Goal: Task Accomplishment & Management: Complete application form

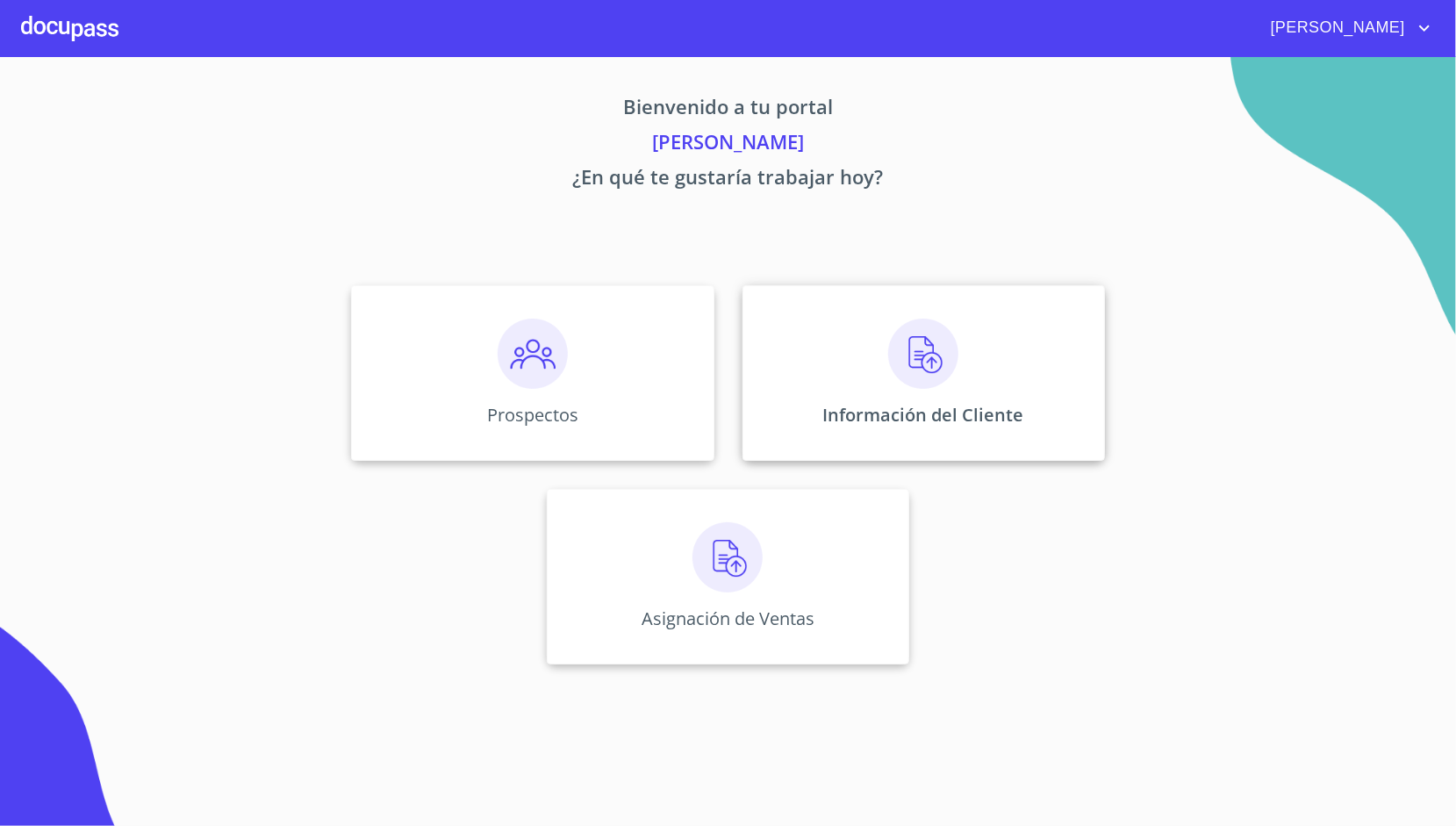
click at [917, 326] on img at bounding box center [923, 354] width 70 height 70
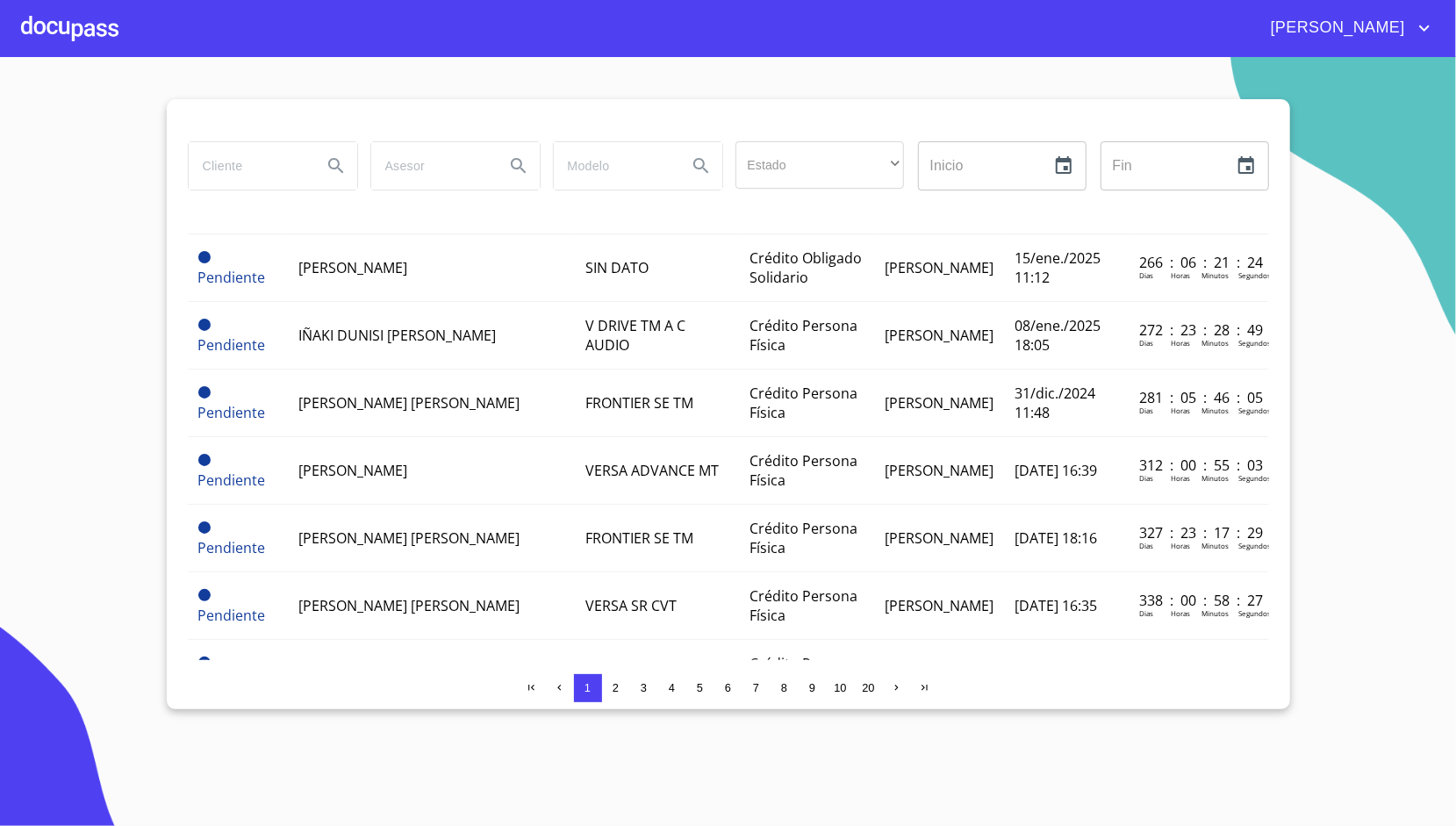
scroll to position [777, 0]
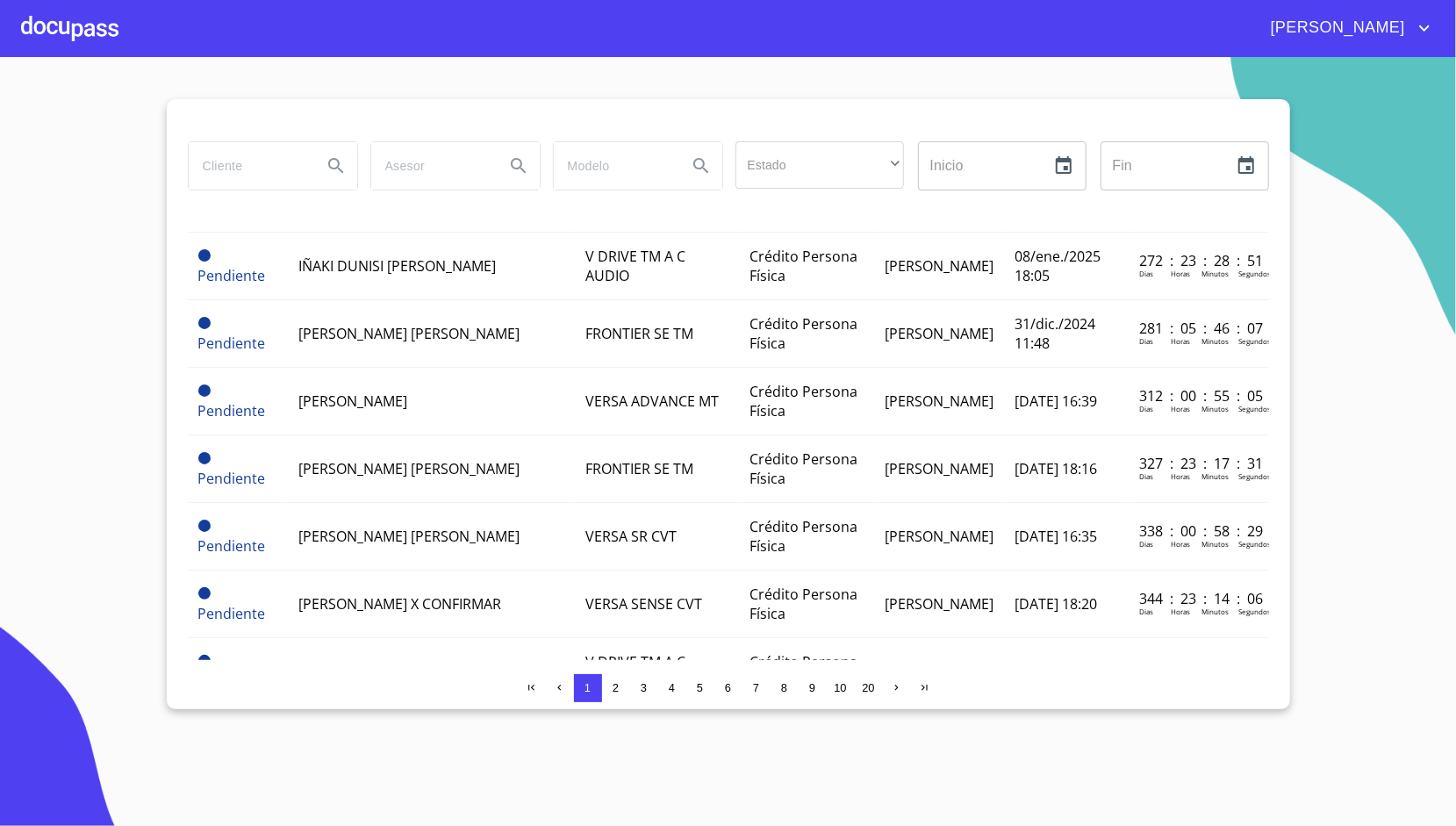
click at [259, 165] on input "search" at bounding box center [248, 166] width 119 height 48
type input "[PERSON_NAME]"
click at [336, 167] on icon "Search" at bounding box center [335, 165] width 15 height 15
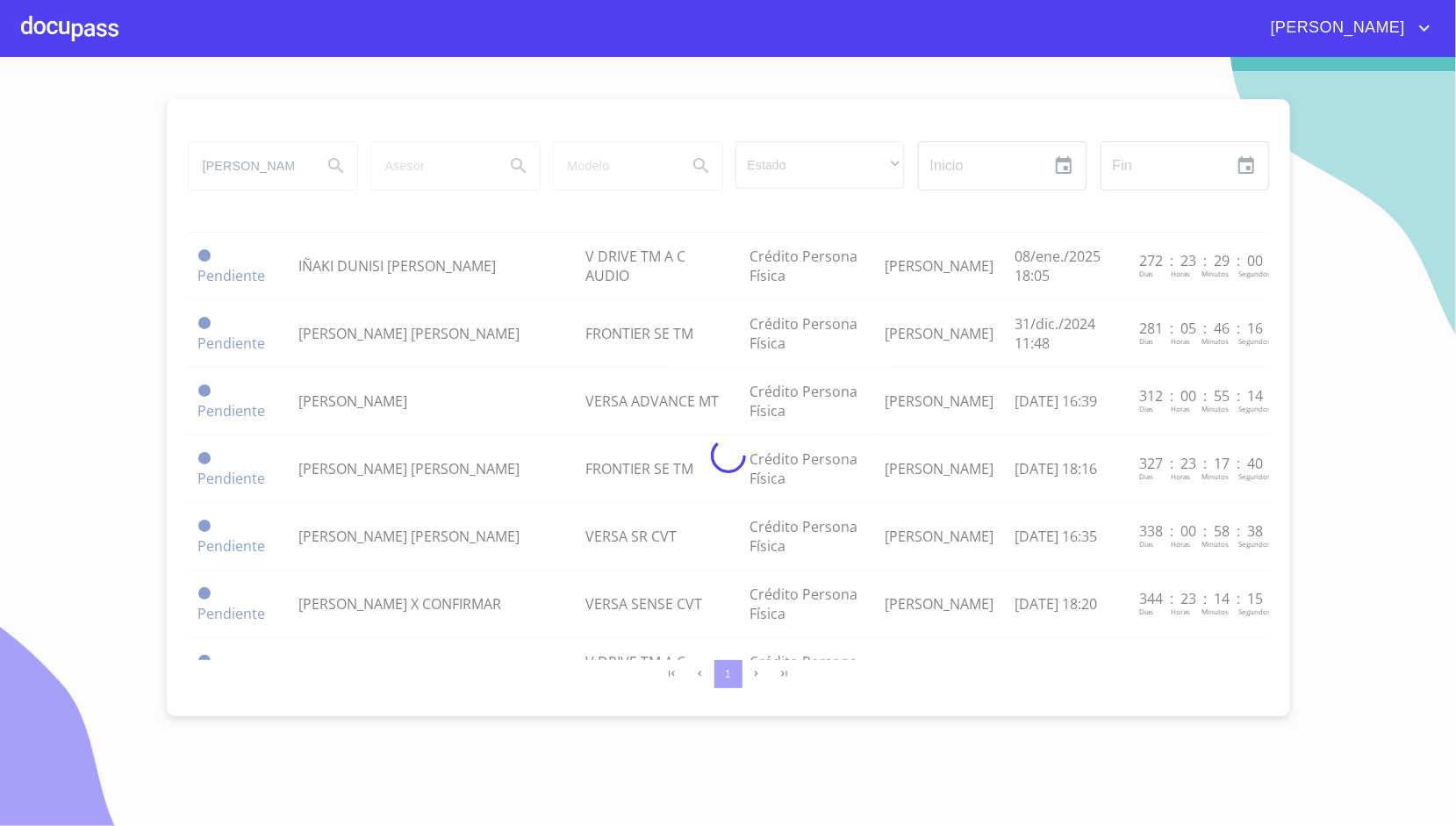
scroll to position [0, 0]
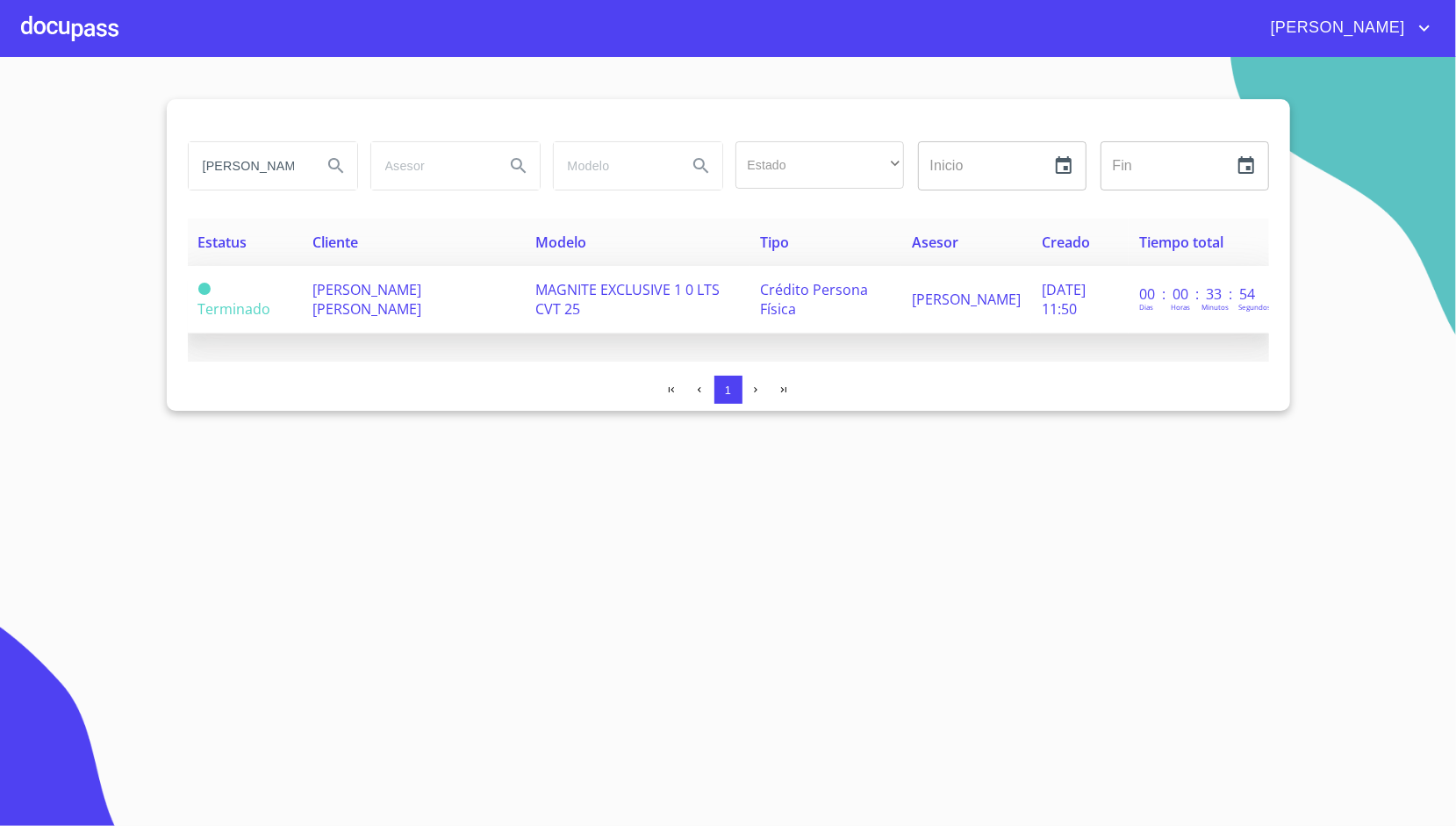
click at [524, 301] on td "[PERSON_NAME] [PERSON_NAME]" at bounding box center [412, 299] width 222 height 67
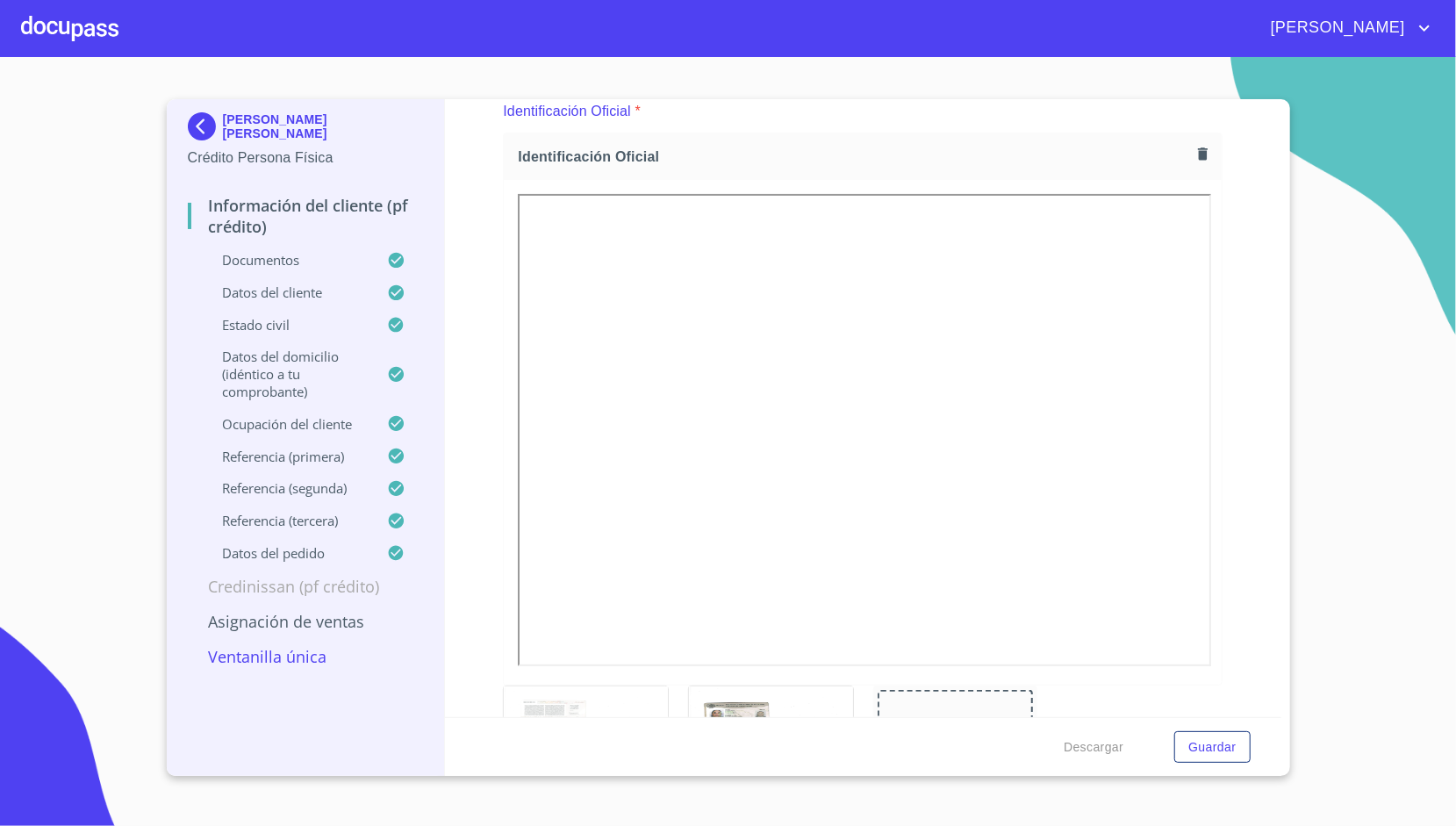
scroll to position [215, 0]
click at [463, 182] on div "Información del cliente (PF crédito) Documentos Documento de identificación.   …" at bounding box center [863, 409] width 836 height 618
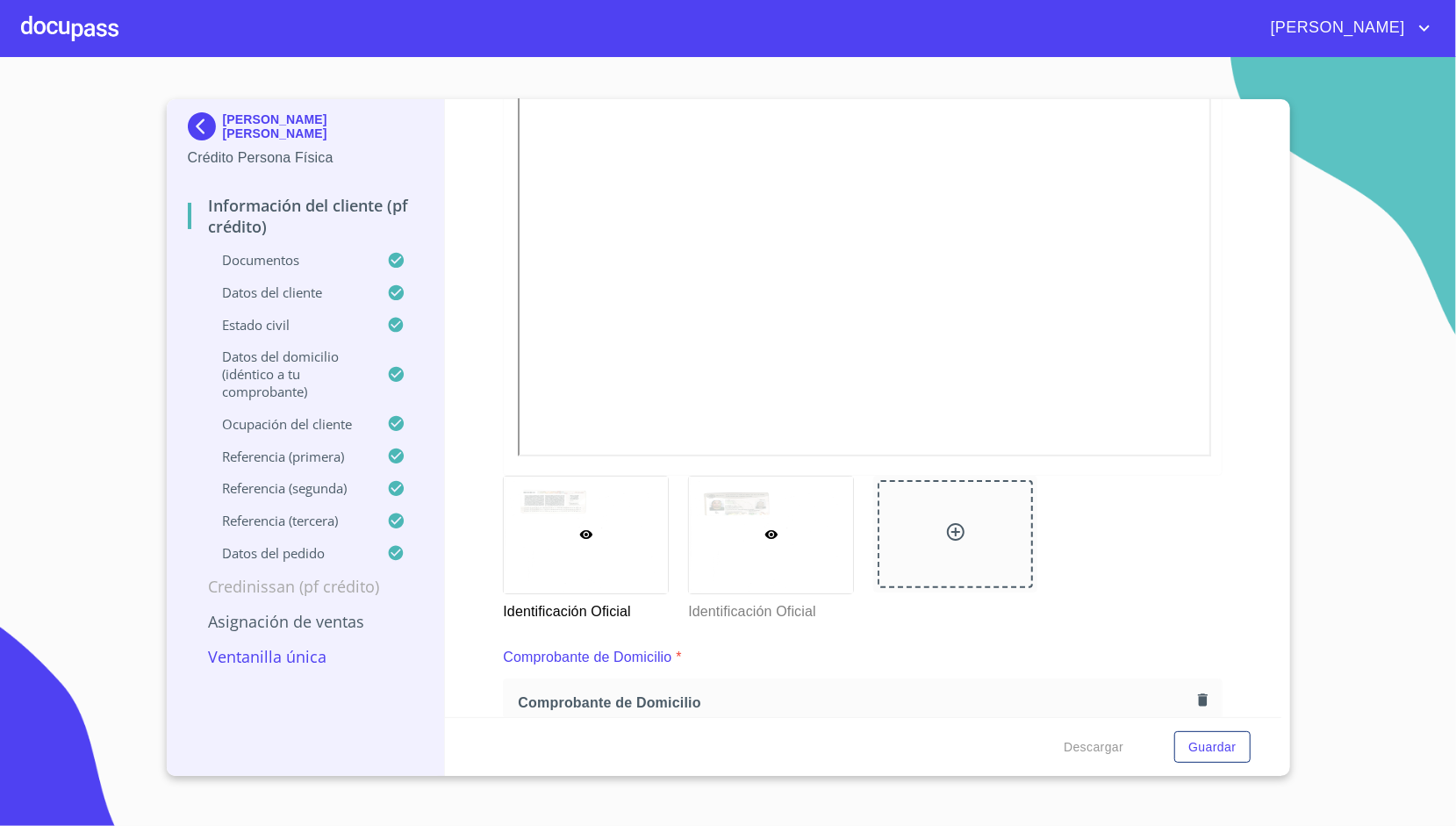
click at [748, 537] on div at bounding box center [771, 535] width 164 height 116
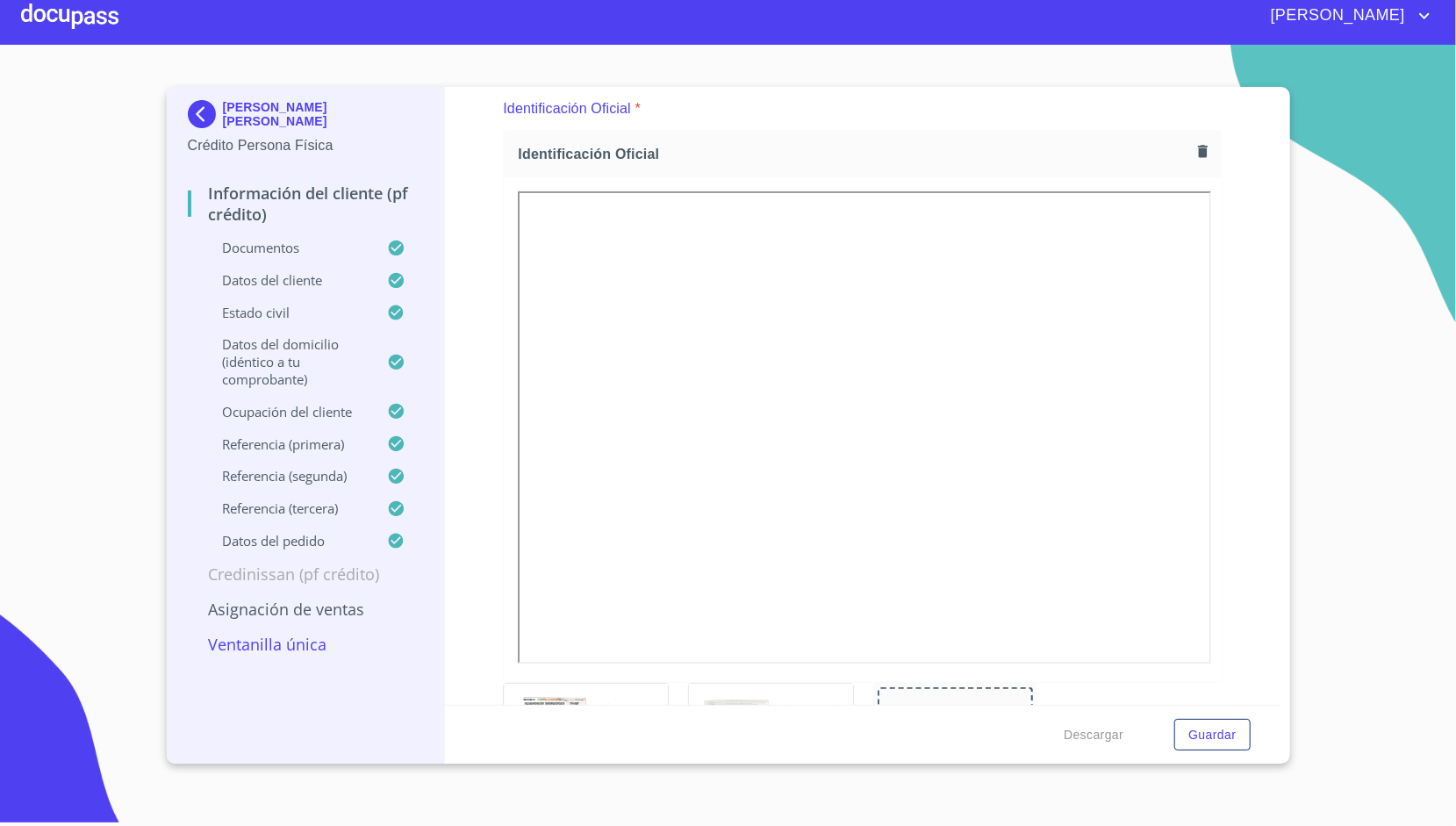
click at [494, 318] on div "Información del cliente (PF crédito) Documentos Documento de identificación.   …" at bounding box center [863, 396] width 836 height 618
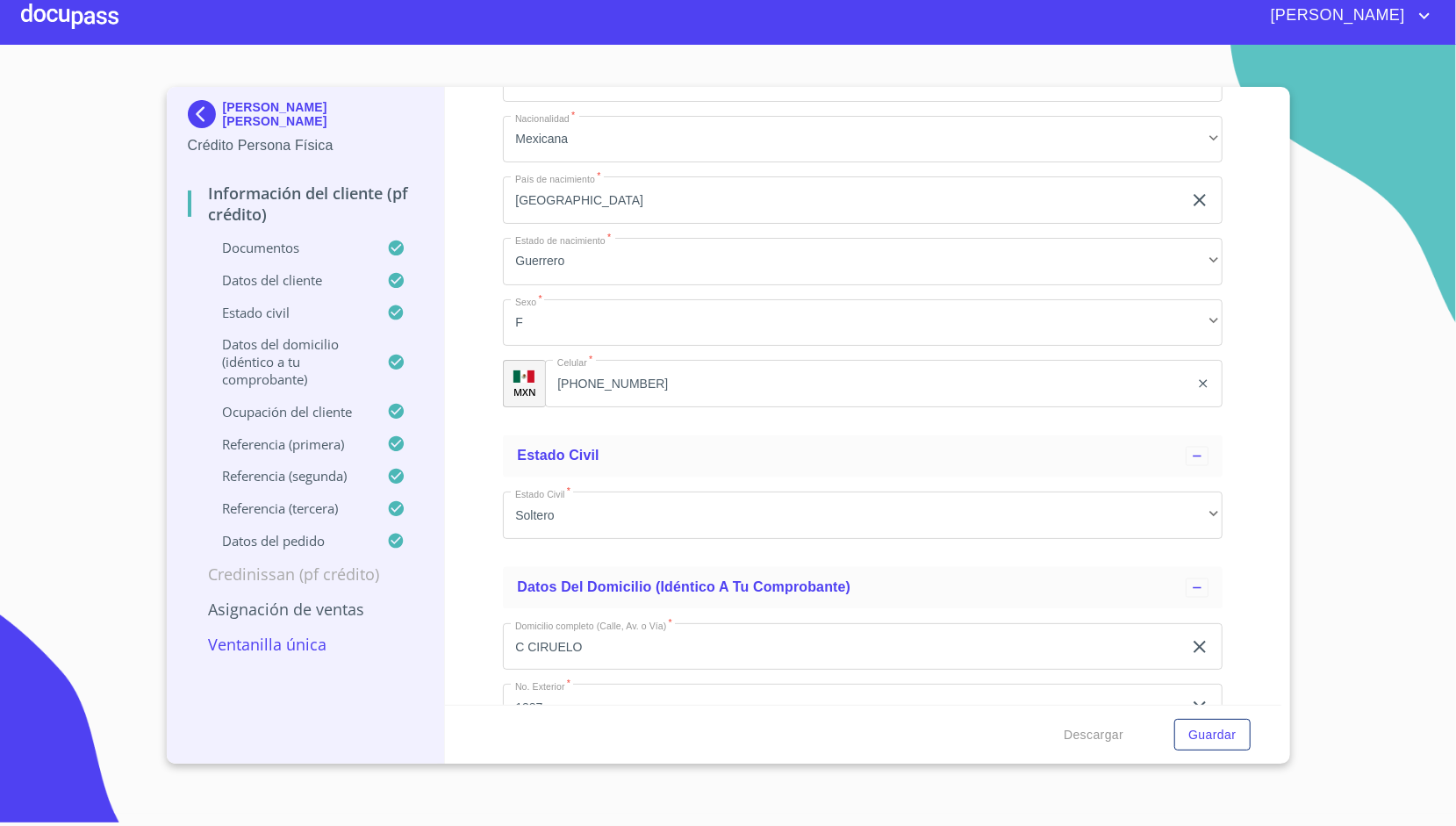
scroll to position [6201, 0]
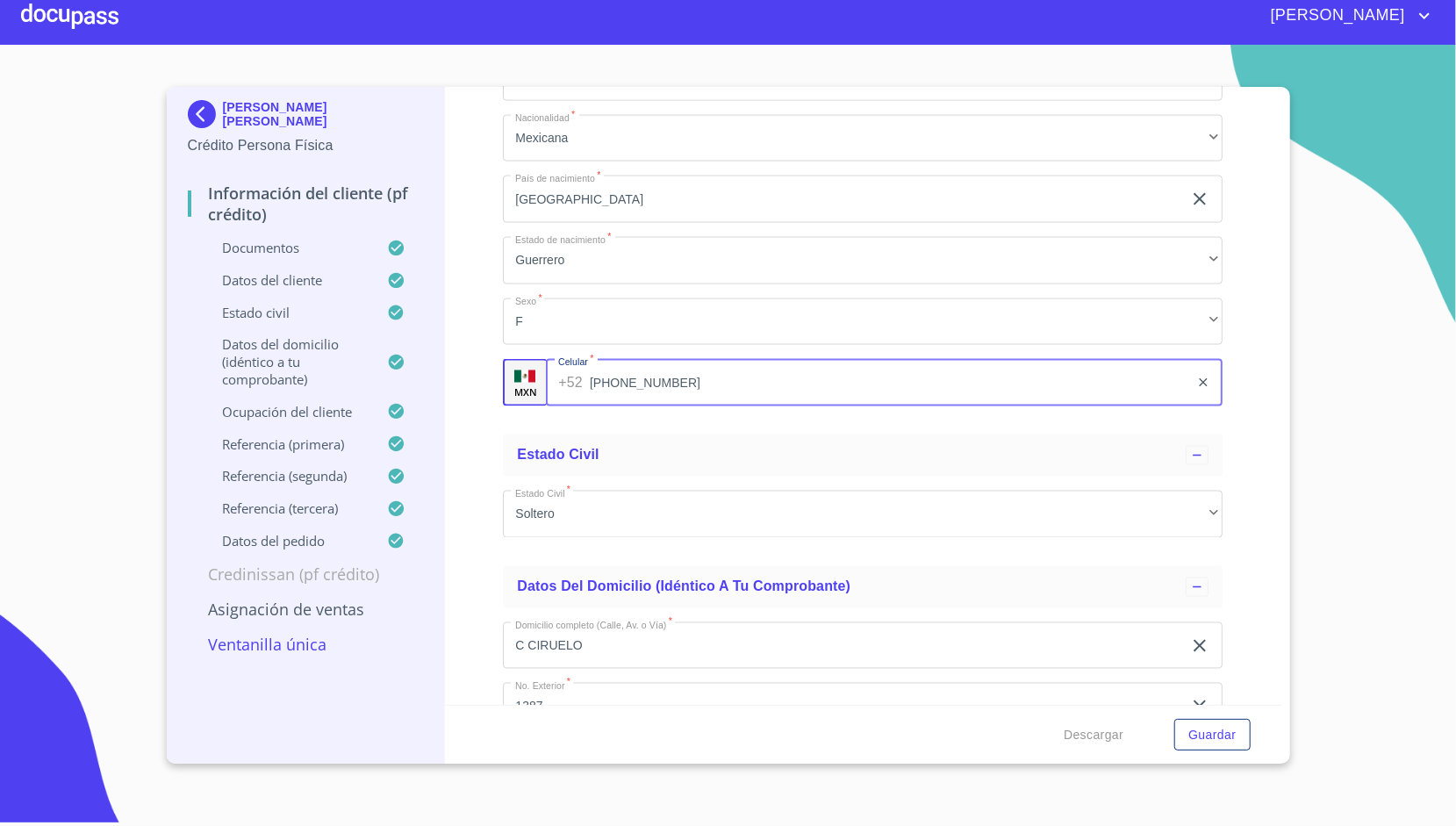
click at [647, 372] on input "[PHONE_NUMBER]" at bounding box center [890, 382] width 600 height 48
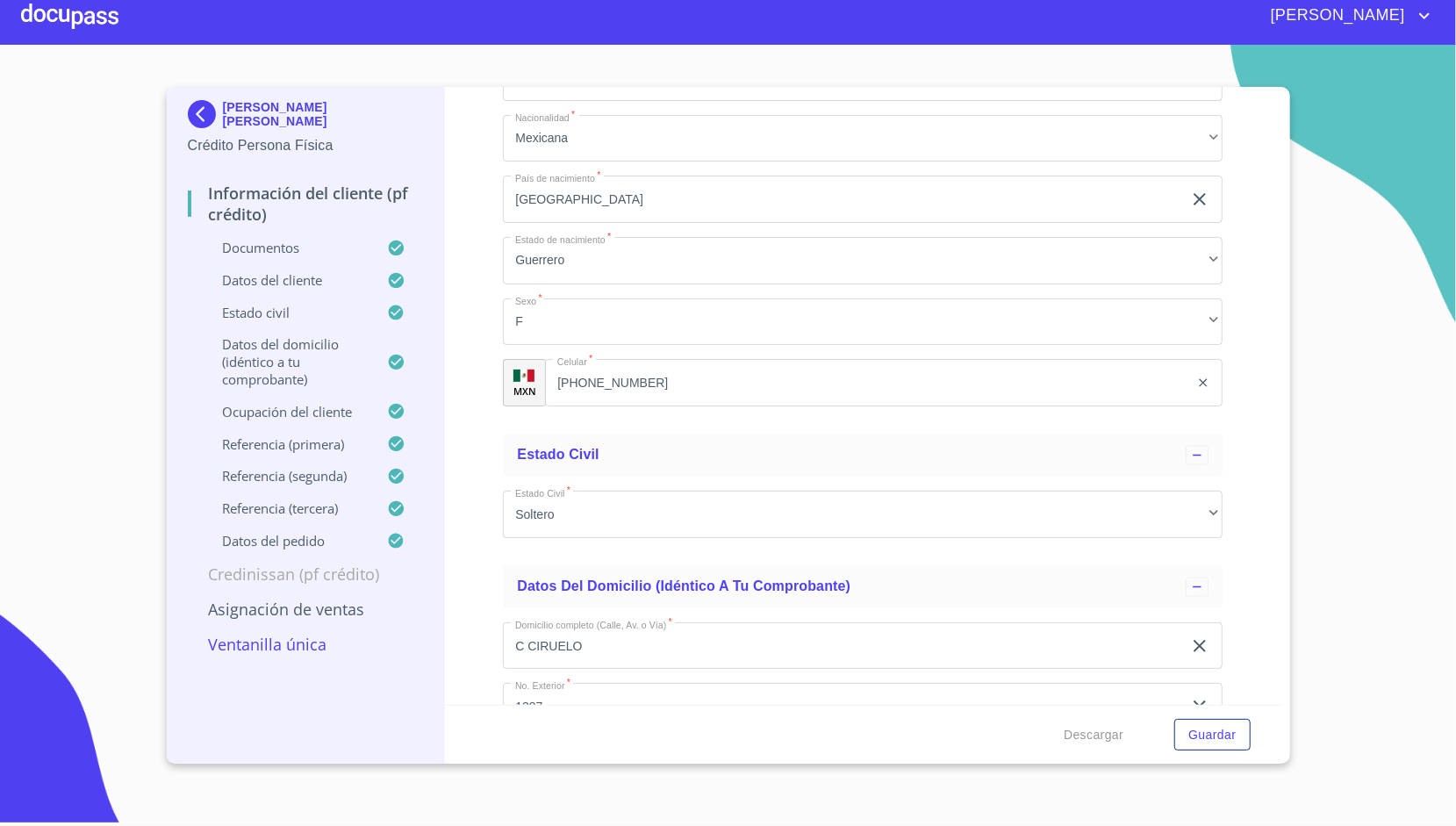
click at [81, 11] on div at bounding box center [70, 15] width 98 height 56
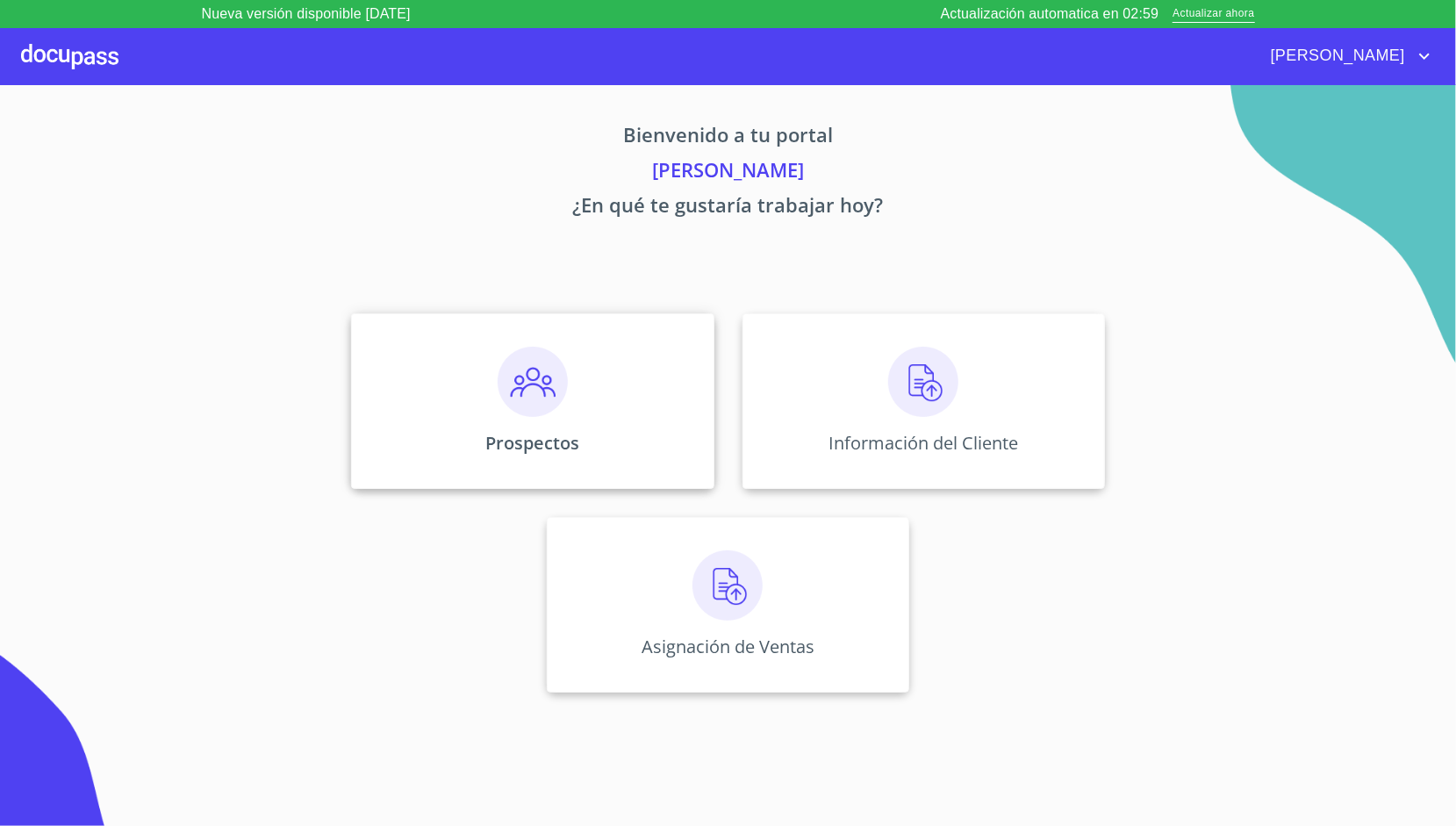
click at [705, 402] on div "Prospectos" at bounding box center [532, 402] width 363 height 176
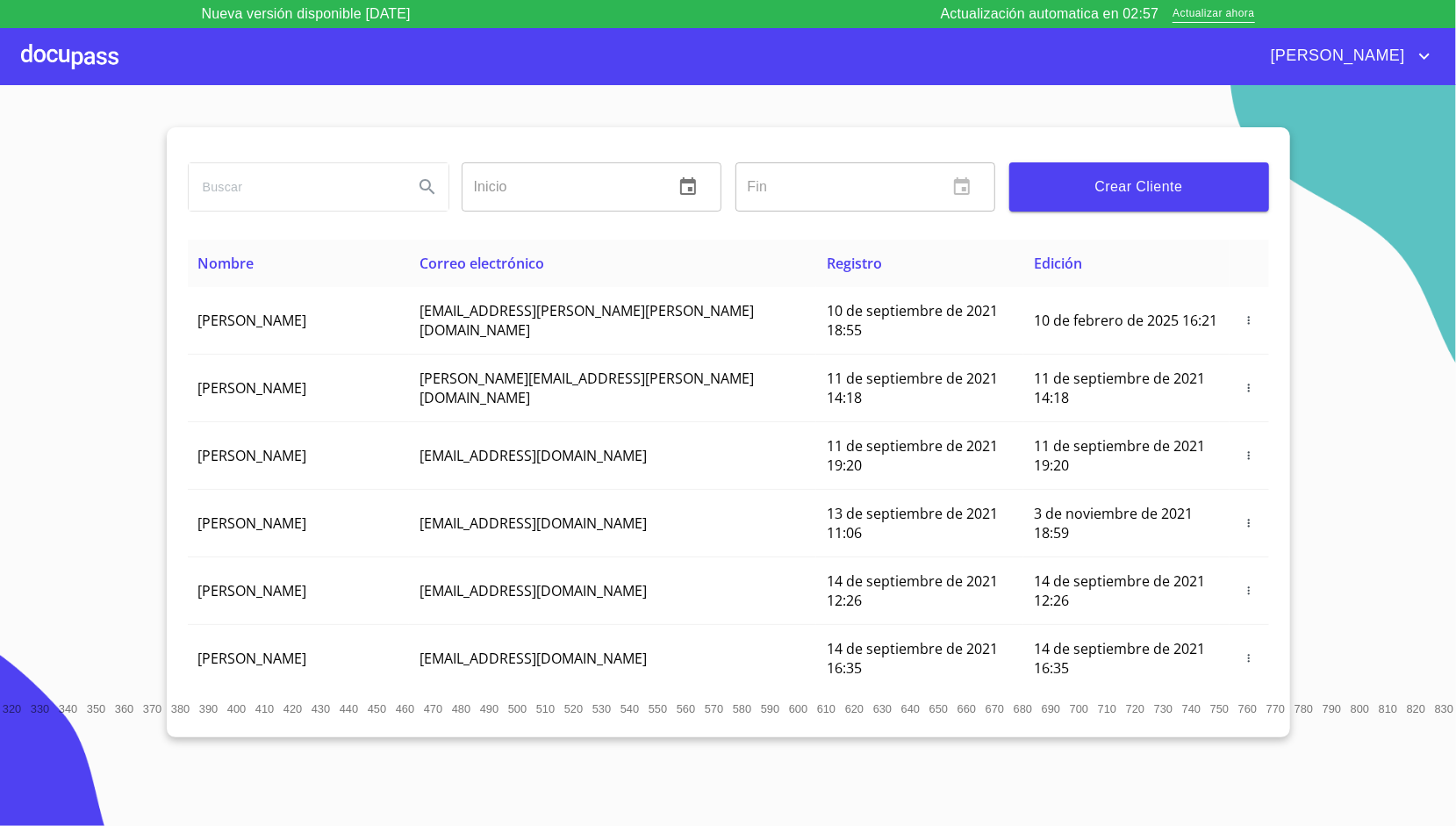
click at [340, 195] on input "search" at bounding box center [294, 187] width 211 height 48
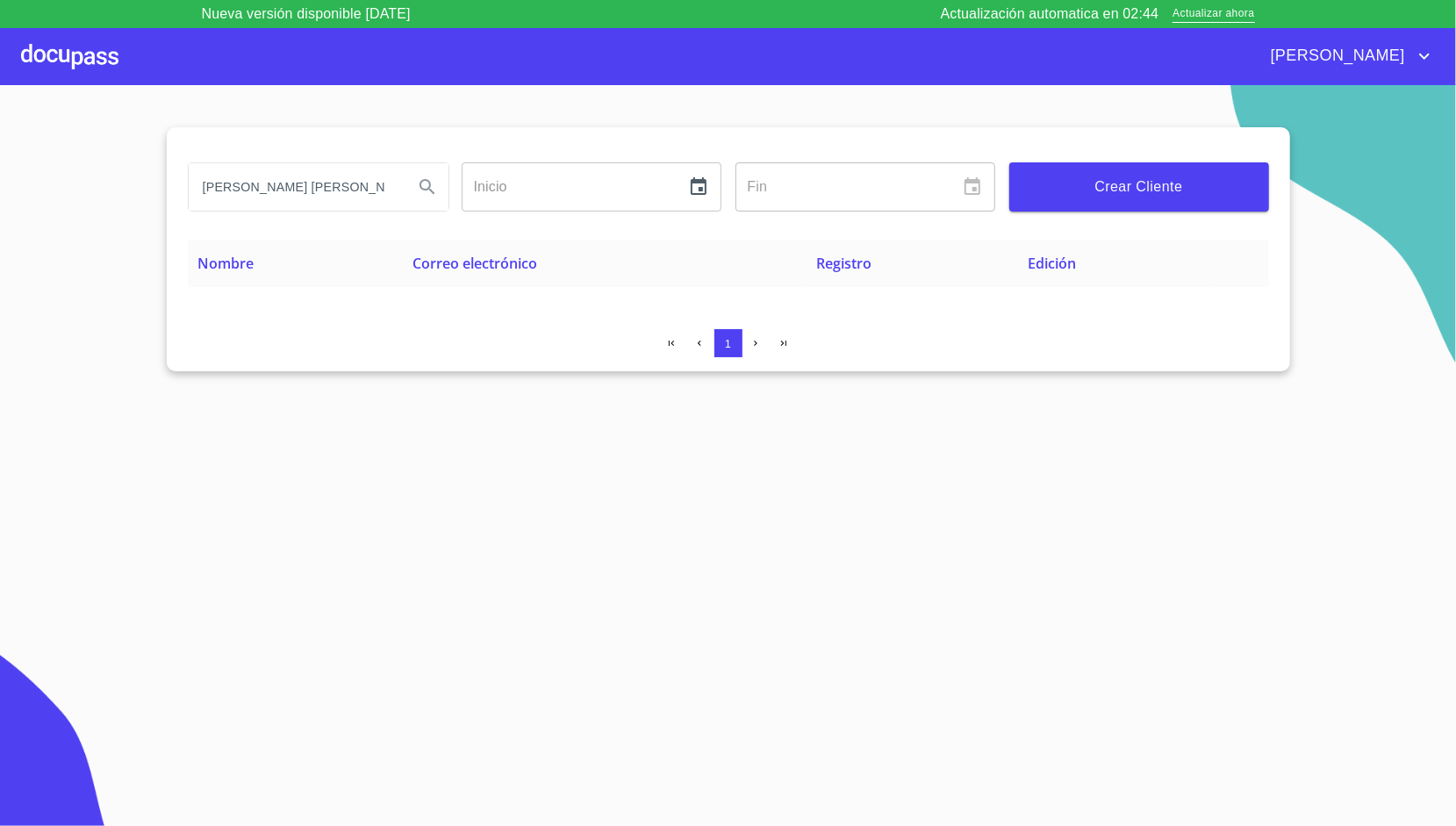
click at [393, 189] on input "[PERSON_NAME] [PERSON_NAME]" at bounding box center [294, 187] width 211 height 48
click at [349, 188] on input "[PERSON_NAME] [PERSON_NAME]" at bounding box center [294, 187] width 211 height 48
type input "[PERSON_NAME]"
click at [414, 186] on button "Search" at bounding box center [427, 187] width 42 height 42
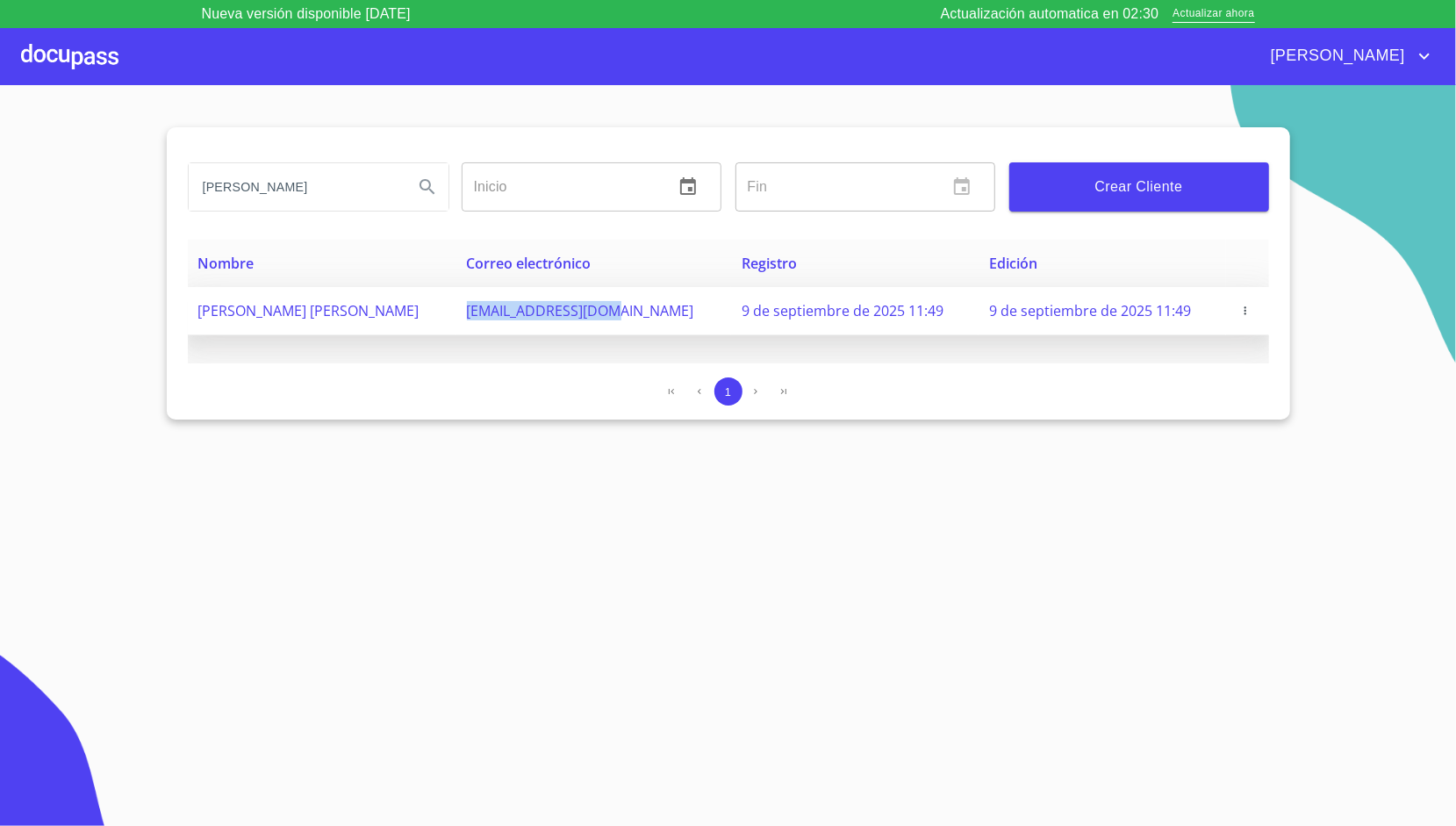
drag, startPoint x: 521, startPoint y: 318, endPoint x: 677, endPoint y: 325, distance: 156.2
click at [677, 325] on td "[EMAIL_ADDRESS][DOMAIN_NAME]" at bounding box center [594, 311] width 276 height 48
copy span "[EMAIL_ADDRESS][DOMAIN_NAME]"
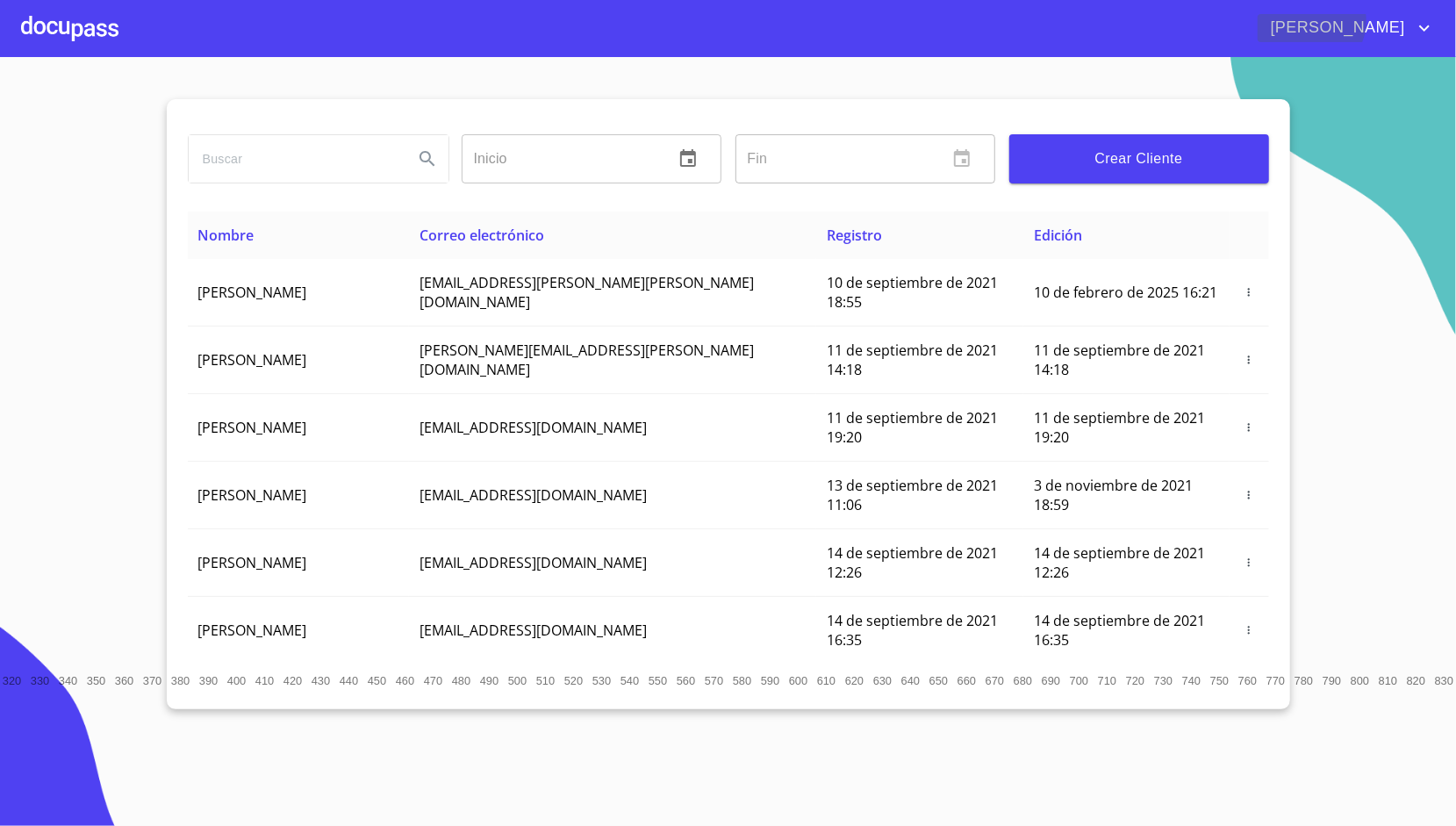
click at [1408, 22] on span "[PERSON_NAME]" at bounding box center [1336, 27] width 156 height 28
click at [1421, 28] on li "Salir" at bounding box center [1407, 37] width 57 height 31
